Goal: Transaction & Acquisition: Obtain resource

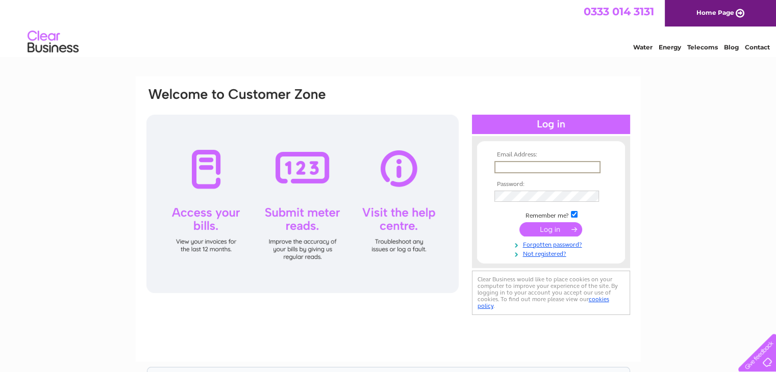
click at [513, 169] on input "text" at bounding box center [547, 167] width 106 height 12
type input "strathavendental@gmail.com"
click at [519, 222] on input "submit" at bounding box center [550, 229] width 63 height 14
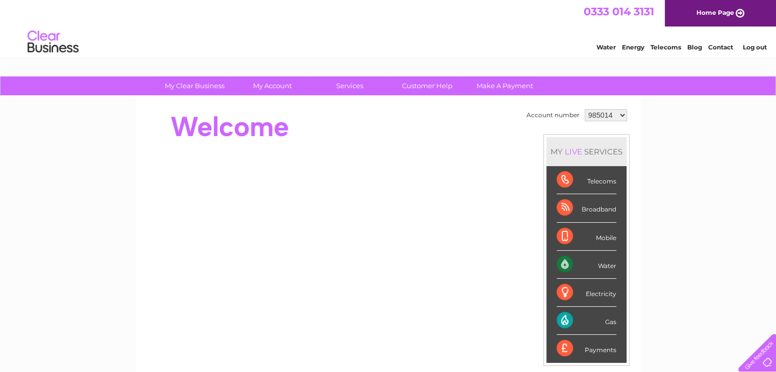
click at [605, 112] on select "985014 1079709" at bounding box center [606, 115] width 42 height 12
select select "1079709"
click at [585, 109] on select "985014 1079709" at bounding box center [606, 115] width 42 height 12
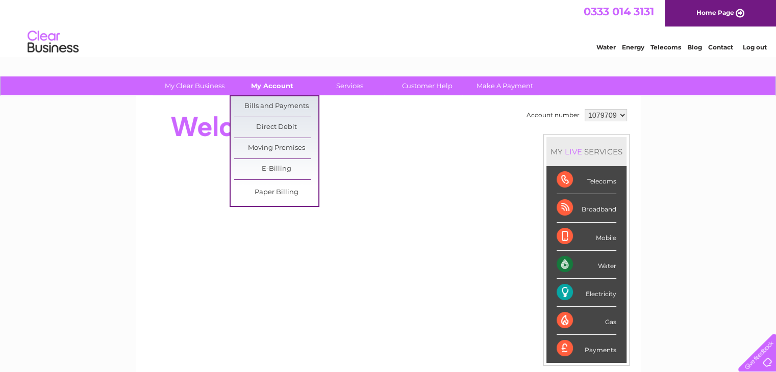
click at [270, 85] on link "My Account" at bounding box center [272, 86] width 84 height 19
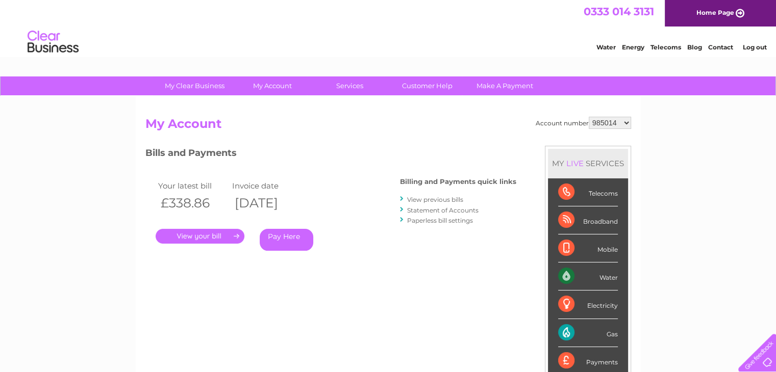
click at [209, 233] on link "." at bounding box center [200, 236] width 89 height 15
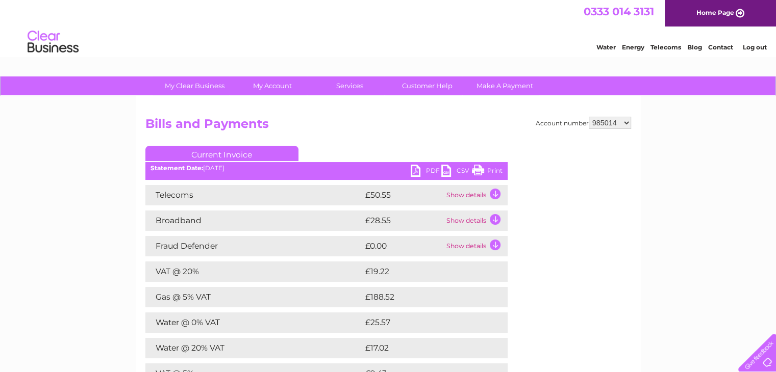
click at [609, 121] on select "985014 1079709" at bounding box center [610, 123] width 42 height 12
select select "1079709"
click at [589, 117] on select "985014 1079709" at bounding box center [610, 123] width 42 height 12
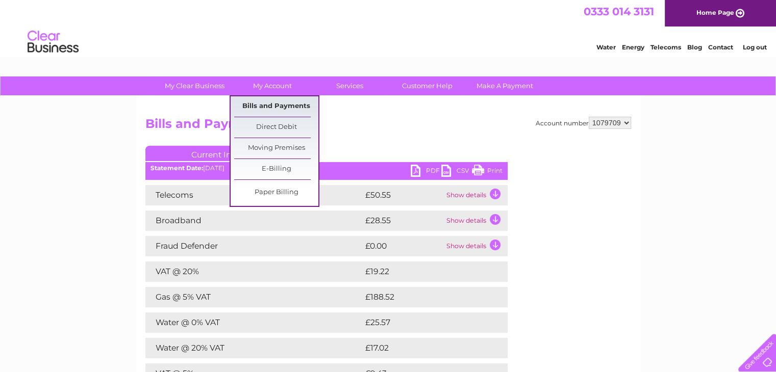
click at [282, 102] on link "Bills and Payments" at bounding box center [276, 106] width 84 height 20
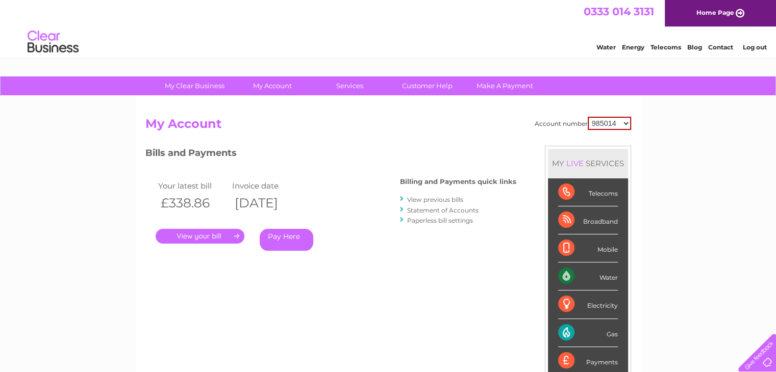
click at [619, 127] on select "985014 1079709" at bounding box center [609, 123] width 43 height 13
select select "1079709"
click at [588, 117] on select "985014 1079709" at bounding box center [609, 123] width 43 height 13
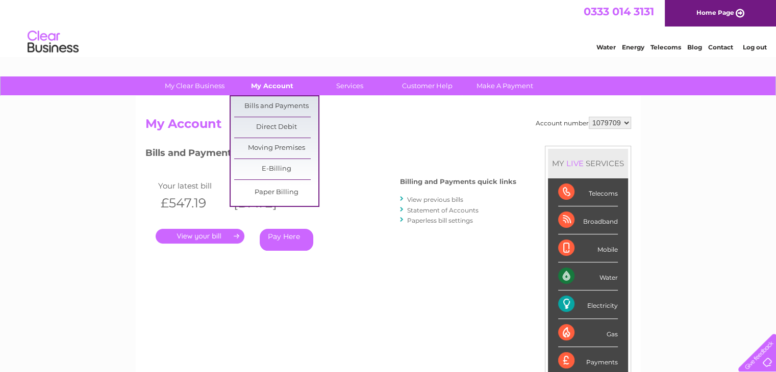
click at [287, 87] on link "My Account" at bounding box center [272, 86] width 84 height 19
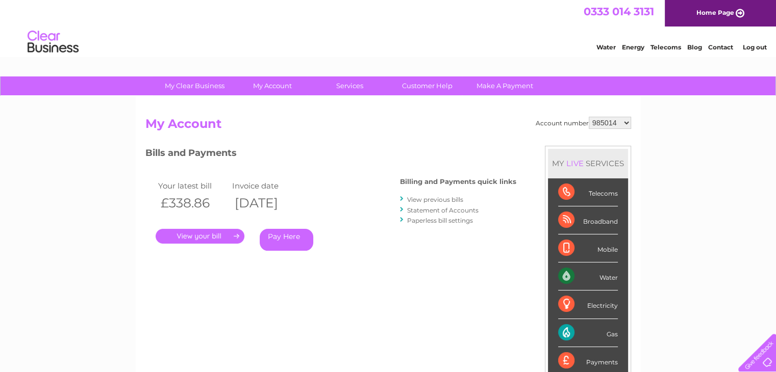
click at [602, 124] on select "985014 1079709" at bounding box center [610, 123] width 42 height 12
select select "1079709"
click at [589, 117] on select "985014 1079709" at bounding box center [610, 123] width 42 height 12
click at [190, 235] on link "." at bounding box center [200, 236] width 89 height 15
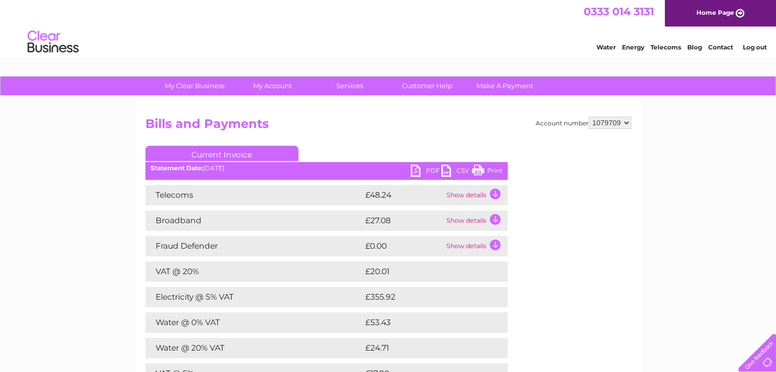
click at [425, 171] on link "PDF" at bounding box center [426, 172] width 31 height 15
